Goal: Check status: Check status

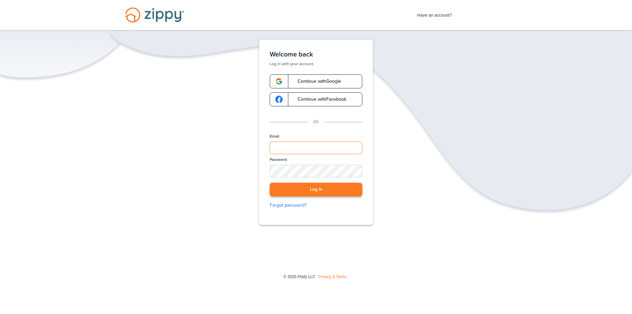
type input "**********"
click at [312, 189] on button "Log in" at bounding box center [316, 190] width 93 height 14
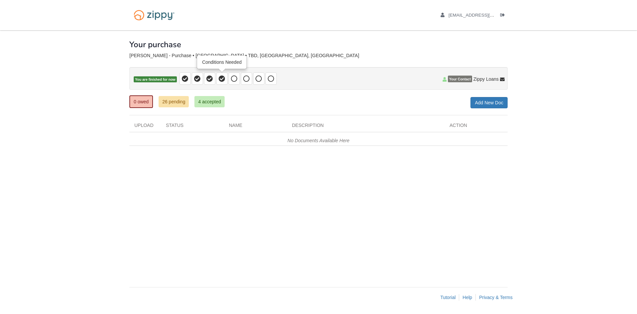
click at [223, 79] on icon at bounding box center [222, 78] width 7 height 7
click at [185, 99] on link "26 pending" at bounding box center [174, 101] width 30 height 11
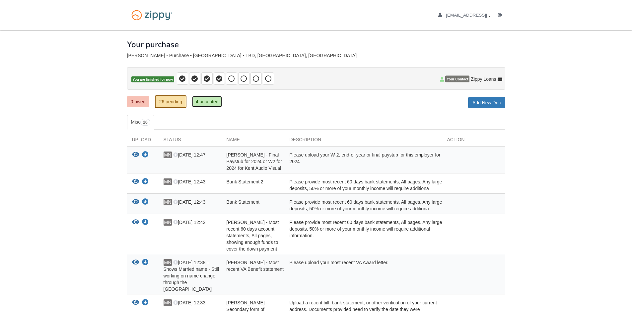
click at [202, 103] on link "4 accepted" at bounding box center [207, 101] width 30 height 11
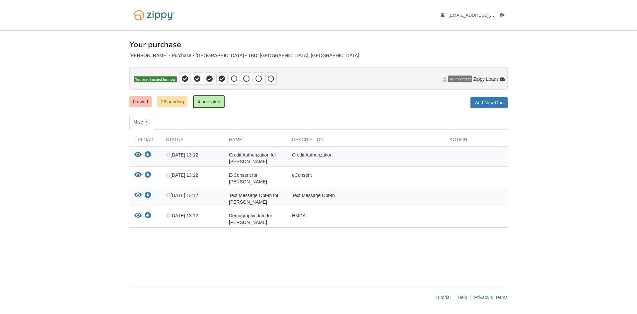
click at [201, 55] on div "[PERSON_NAME] - Purchase • [GEOGRAPHIC_DATA] • TBD, [GEOGRAPHIC_DATA], [GEOGRAP…" at bounding box center [318, 56] width 378 height 6
click at [168, 98] on link "26 pending" at bounding box center [172, 101] width 30 height 11
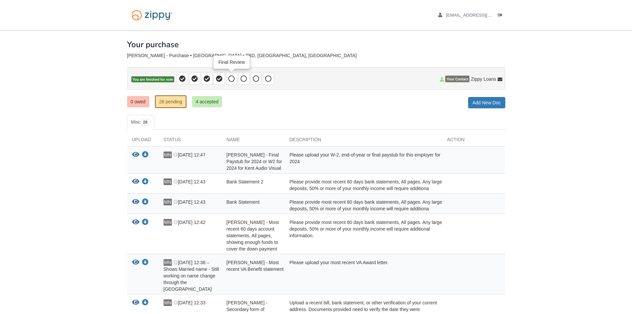
click at [230, 82] on icon at bounding box center [231, 78] width 7 height 7
click at [138, 103] on link "0 owed" at bounding box center [138, 101] width 22 height 11
